Goal: Transaction & Acquisition: Download file/media

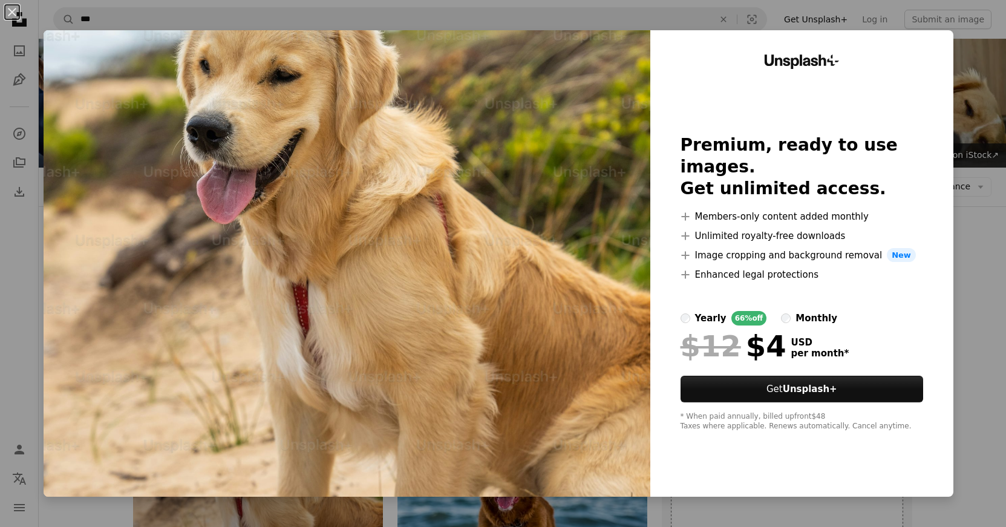
scroll to position [242, 0]
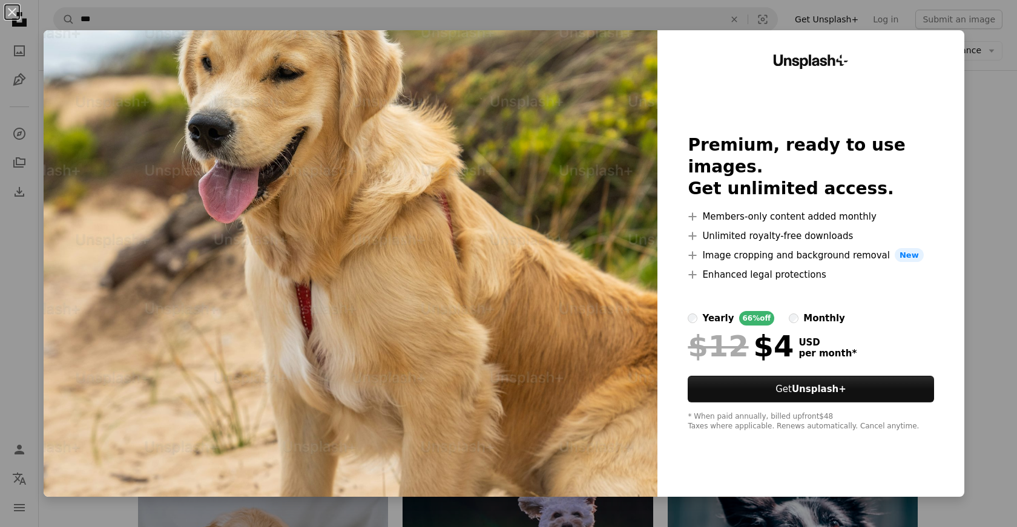
click at [540, 172] on img at bounding box center [351, 263] width 614 height 467
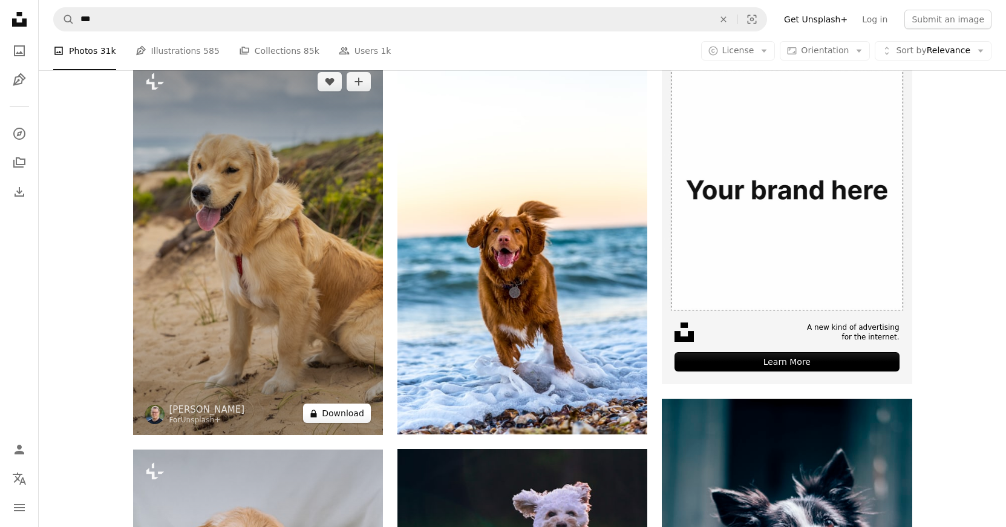
click at [341, 412] on button "A lock Download" at bounding box center [337, 413] width 68 height 19
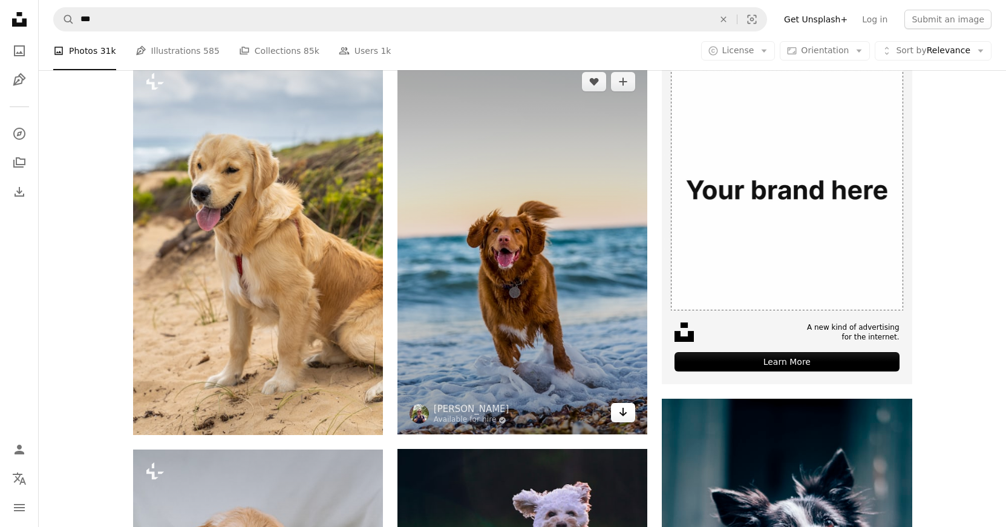
click at [626, 416] on icon "Arrow pointing down" at bounding box center [623, 412] width 10 height 15
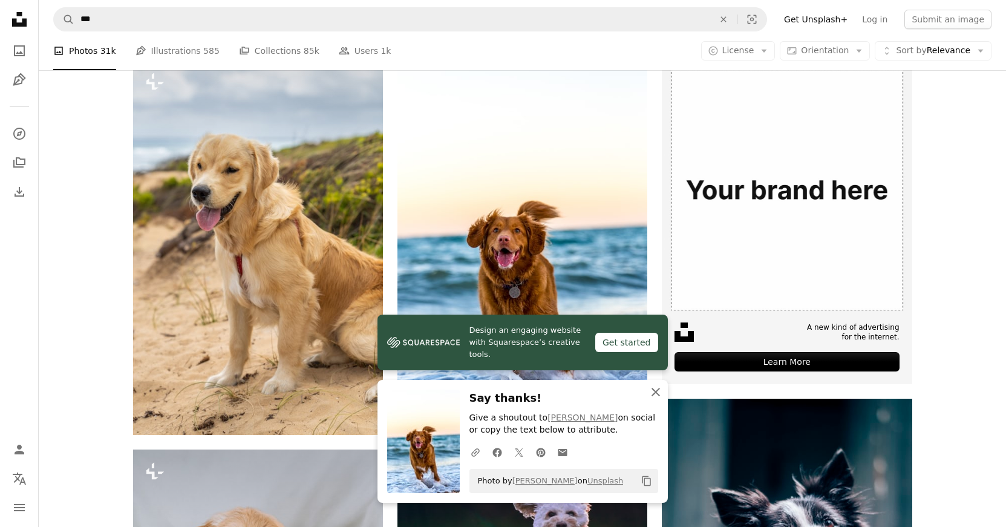
click at [660, 387] on icon "An X shape" at bounding box center [656, 392] width 15 height 15
